Goal: Information Seeking & Learning: Learn about a topic

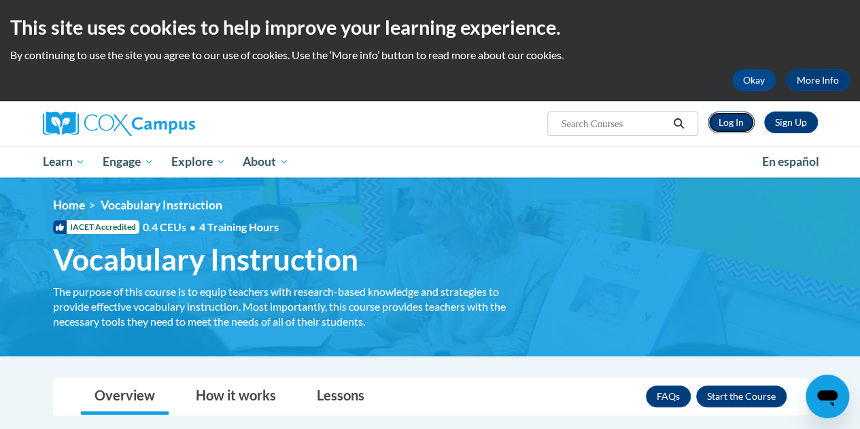
click at [730, 124] on link "Log In" at bounding box center [731, 122] width 47 height 22
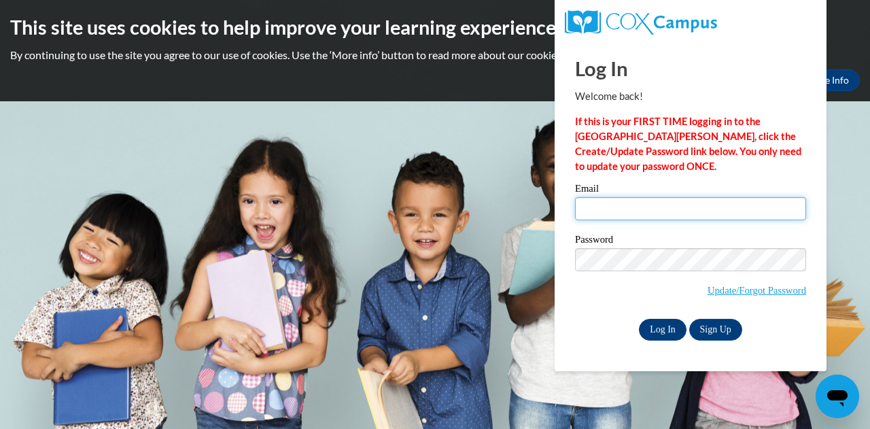
type input "cbaker@kippatl.org"
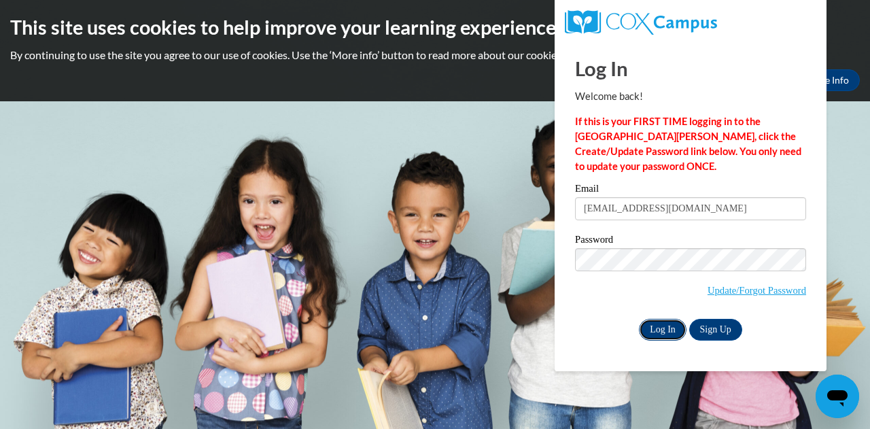
click at [662, 326] on input "Log In" at bounding box center [663, 330] width 48 height 22
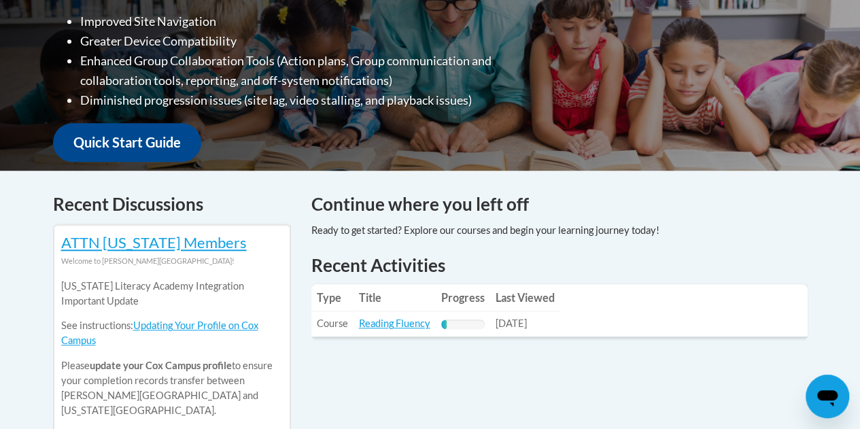
scroll to position [476, 0]
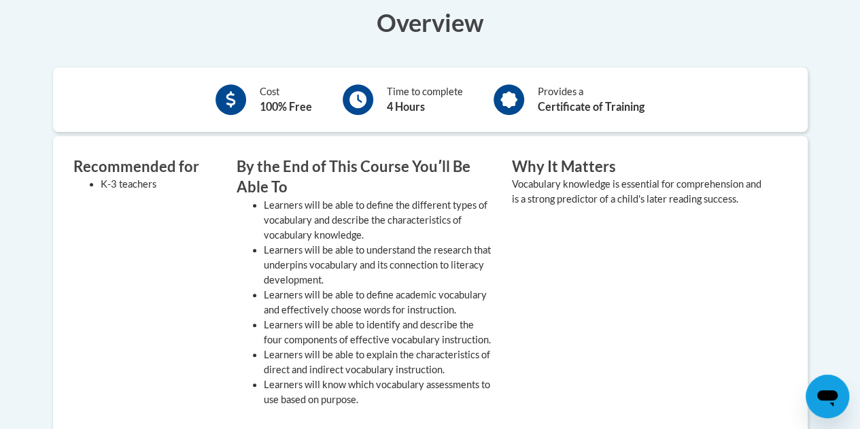
scroll to position [476, 0]
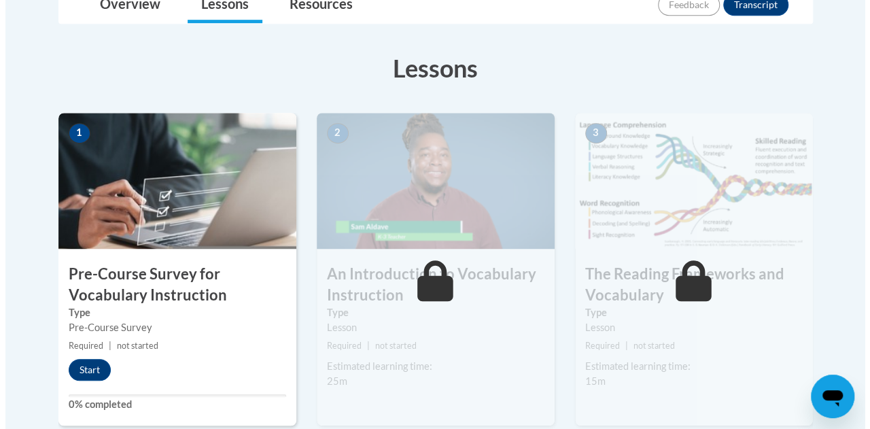
scroll to position [408, 0]
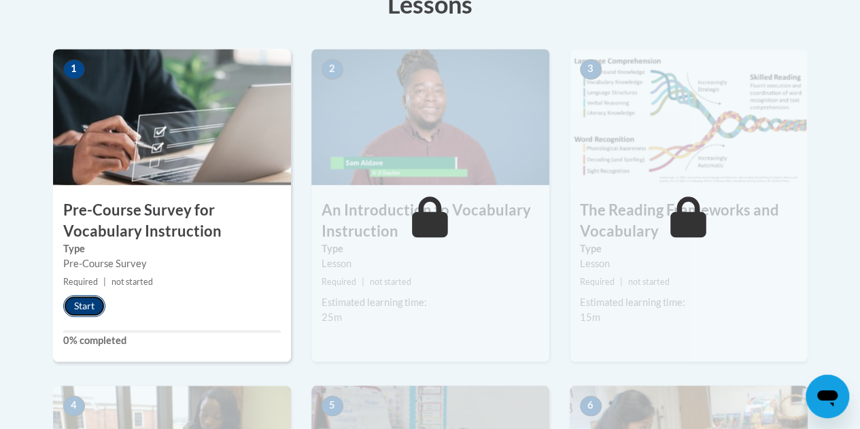
click at [89, 307] on button "Start" at bounding box center [84, 306] width 42 height 22
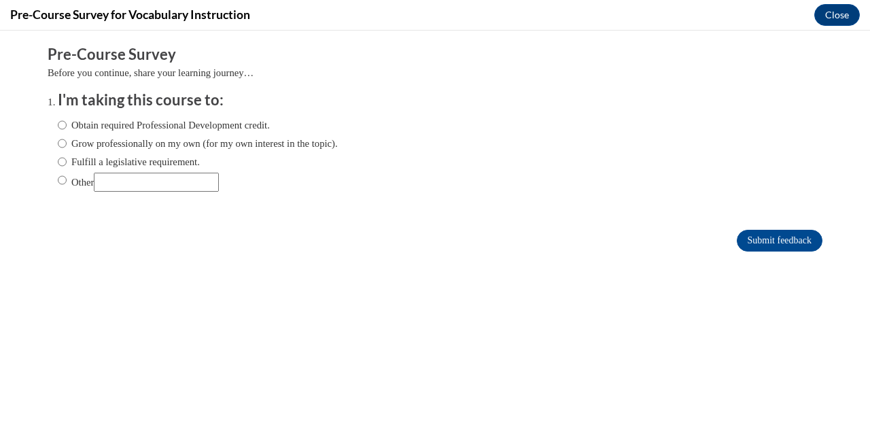
scroll to position [0, 0]
click at [58, 128] on input "Obtain required Professional Development credit." at bounding box center [62, 125] width 9 height 15
radio input "true"
click at [58, 148] on input "Grow professionally on my own (for my own interest in the topic)." at bounding box center [62, 143] width 9 height 15
radio input "true"
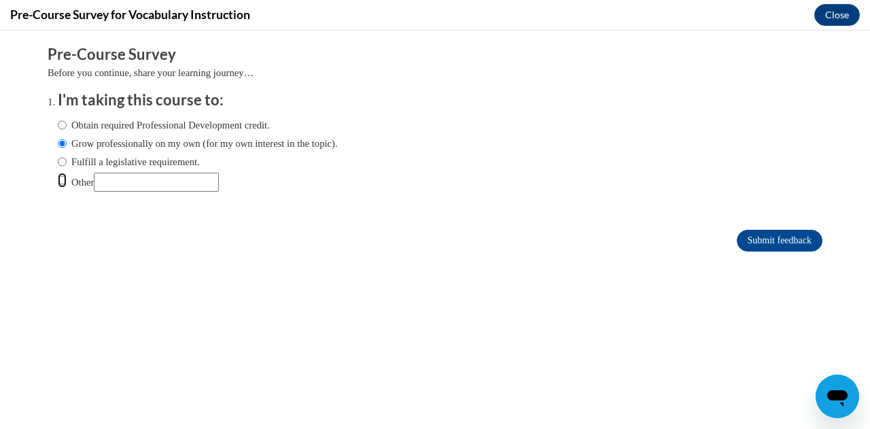
click at [58, 184] on input "Other" at bounding box center [62, 180] width 9 height 15
radio input "true"
click at [772, 237] on input "Submit feedback" at bounding box center [780, 241] width 86 height 22
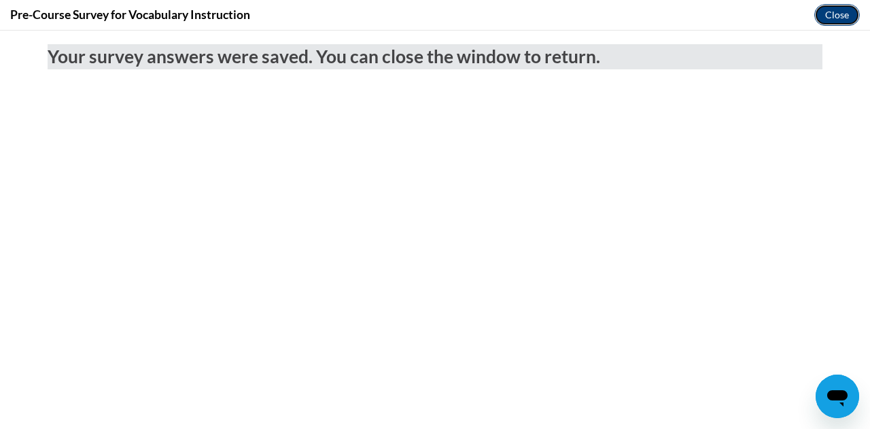
click at [835, 12] on button "Close" at bounding box center [837, 15] width 46 height 22
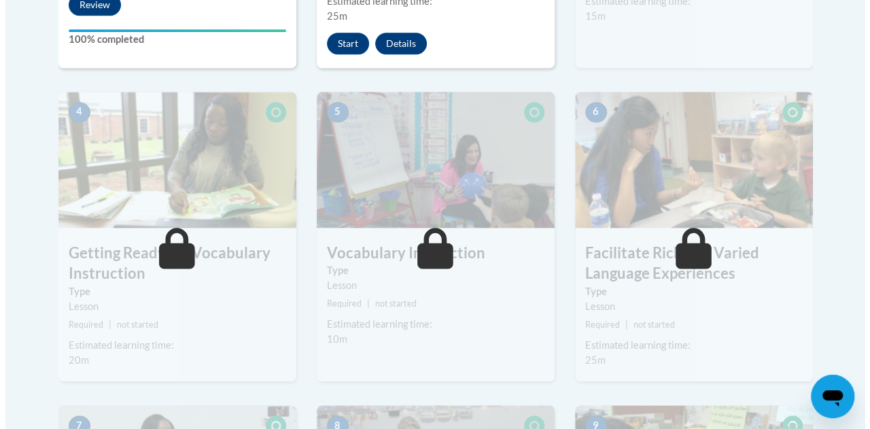
scroll to position [680, 0]
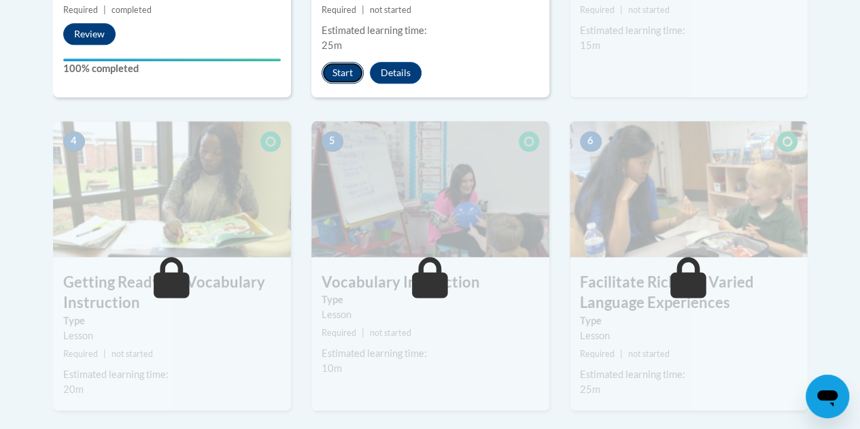
click at [345, 68] on button "Start" at bounding box center [343, 73] width 42 height 22
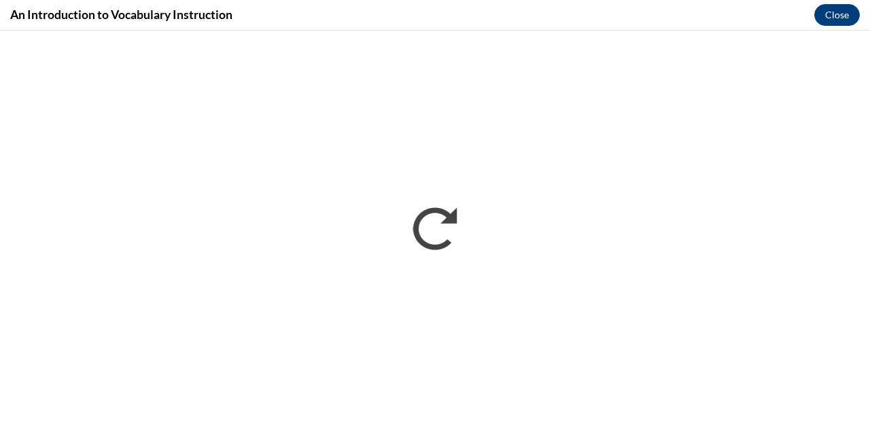
scroll to position [0, 0]
